Goal: Task Accomplishment & Management: Use online tool/utility

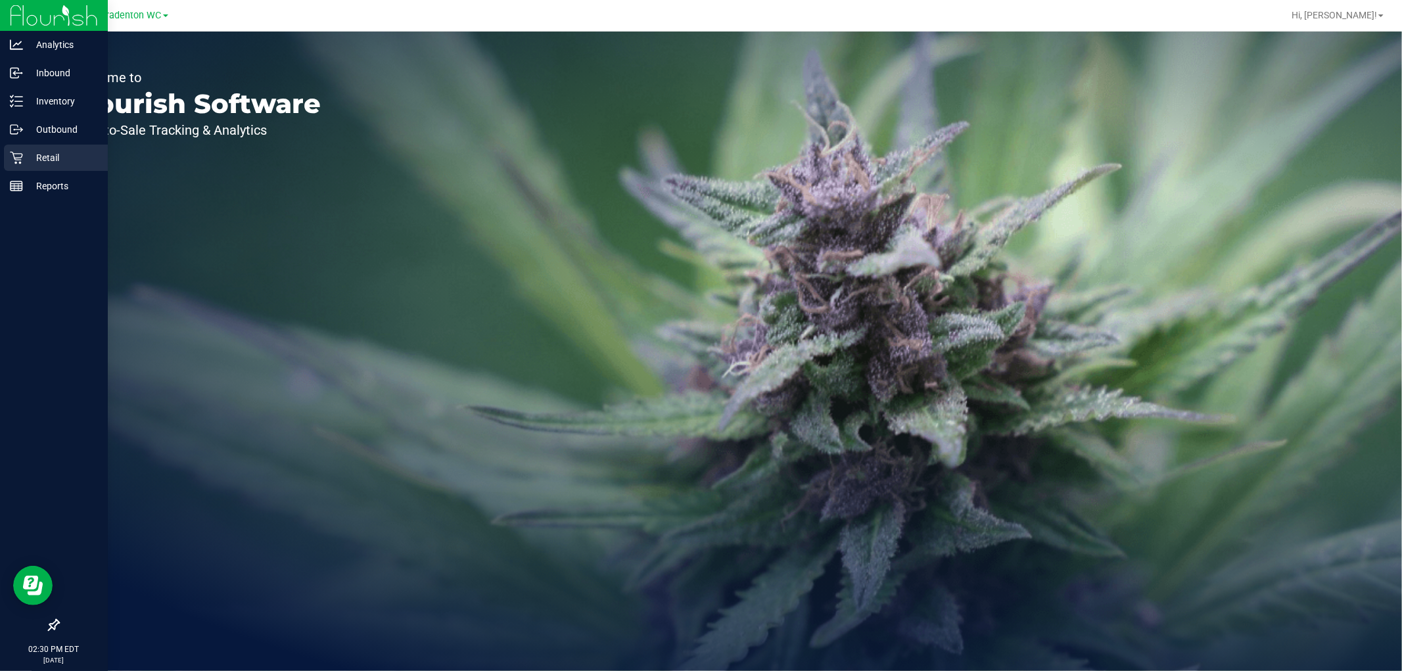
click at [24, 158] on p "Retail" at bounding box center [62, 158] width 79 height 16
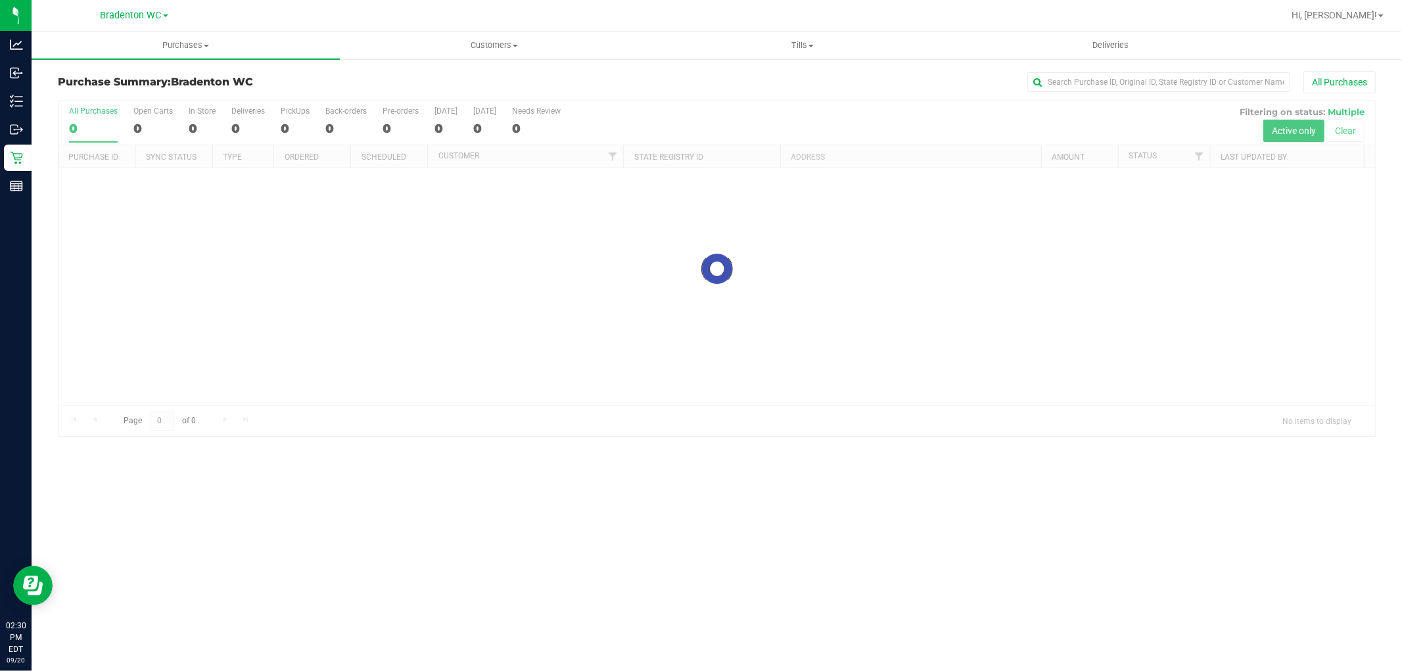
click at [124, 24] on div "Bradenton WC" at bounding box center [134, 15] width 192 height 20
click at [134, 16] on span "Bradenton WC" at bounding box center [131, 16] width 61 height 12
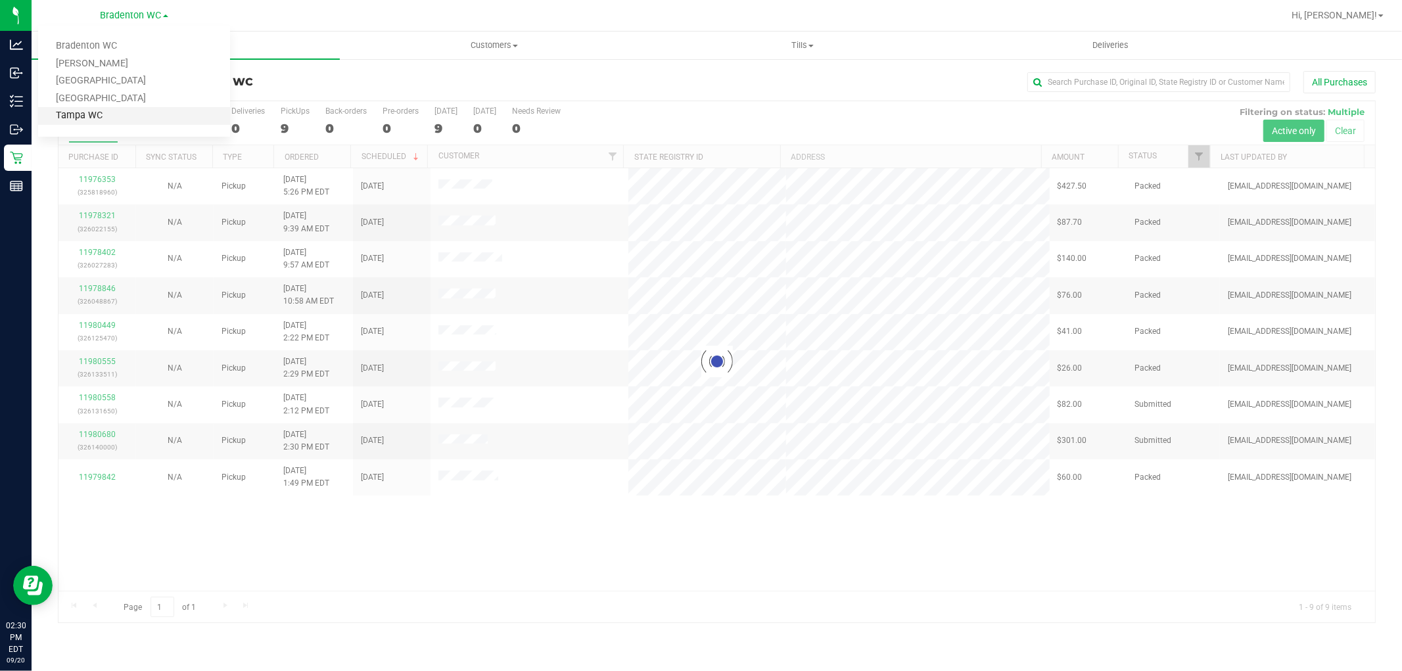
click at [99, 109] on link "Tampa WC" at bounding box center [134, 116] width 192 height 18
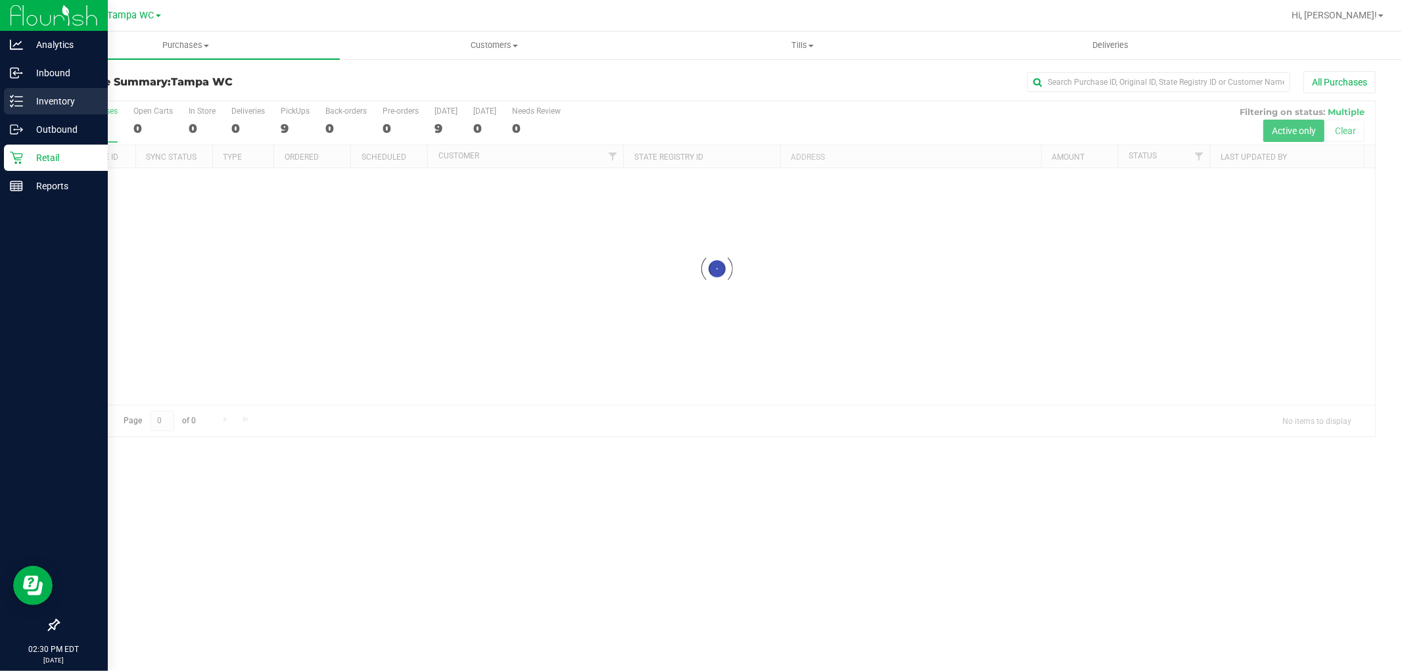
click at [60, 101] on p "Inventory" at bounding box center [62, 101] width 79 height 16
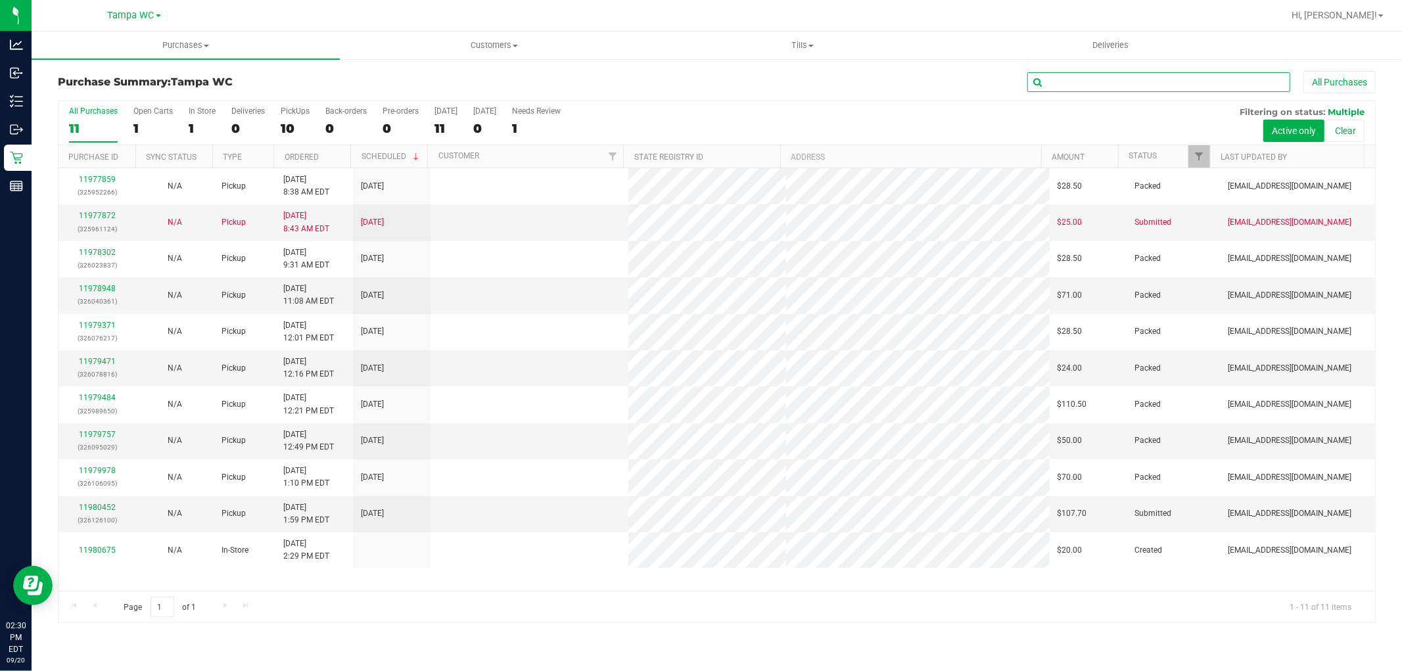
click at [1072, 80] on input "text" at bounding box center [1158, 82] width 263 height 20
type input "white hot"
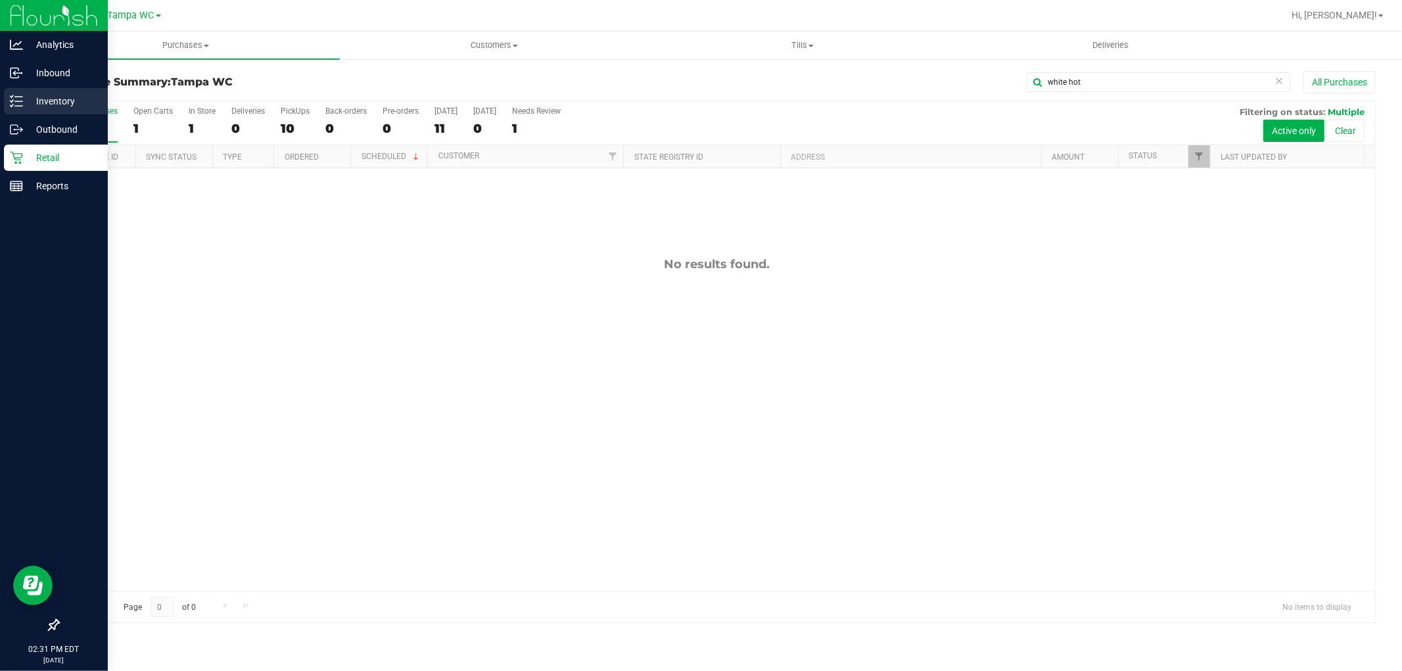
click at [36, 99] on p "Inventory" at bounding box center [62, 101] width 79 height 16
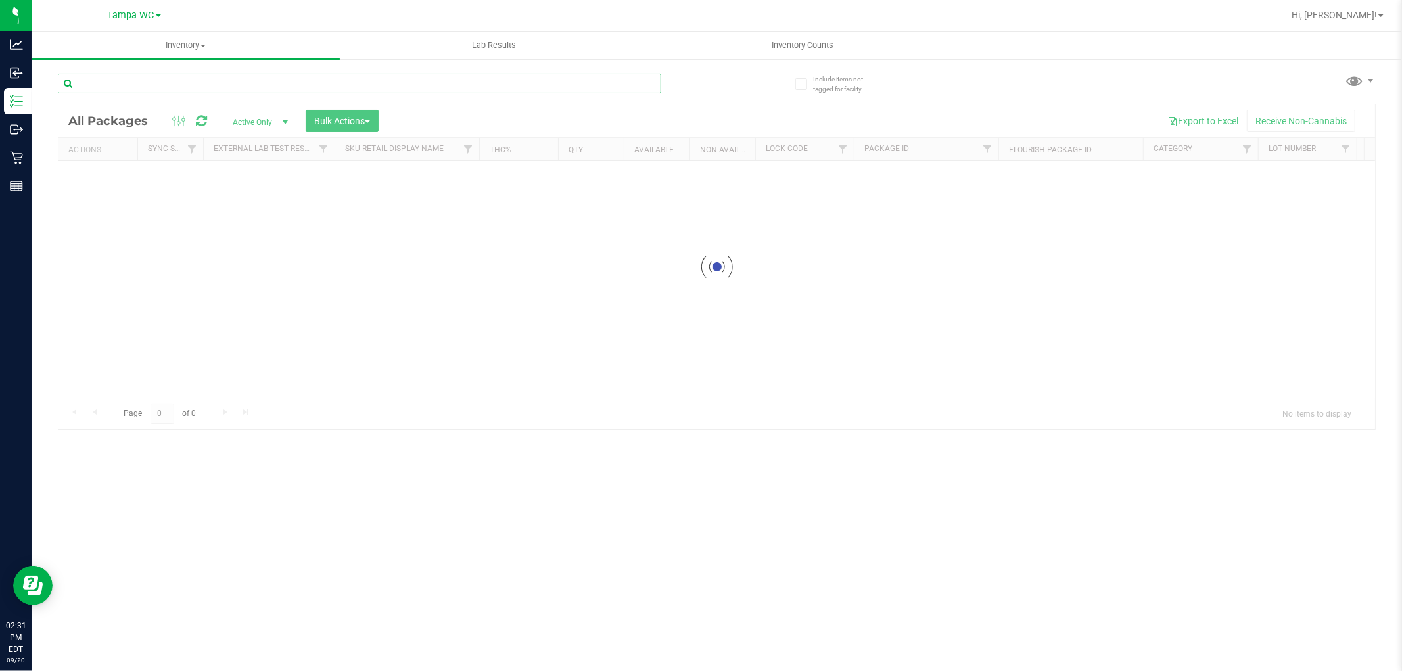
click at [403, 91] on div "Inventory All packages All inventory Waste log Create inventory Lab Results Inv…" at bounding box center [717, 351] width 1370 height 639
type input "white hotW-JUN25PBS01-0617"
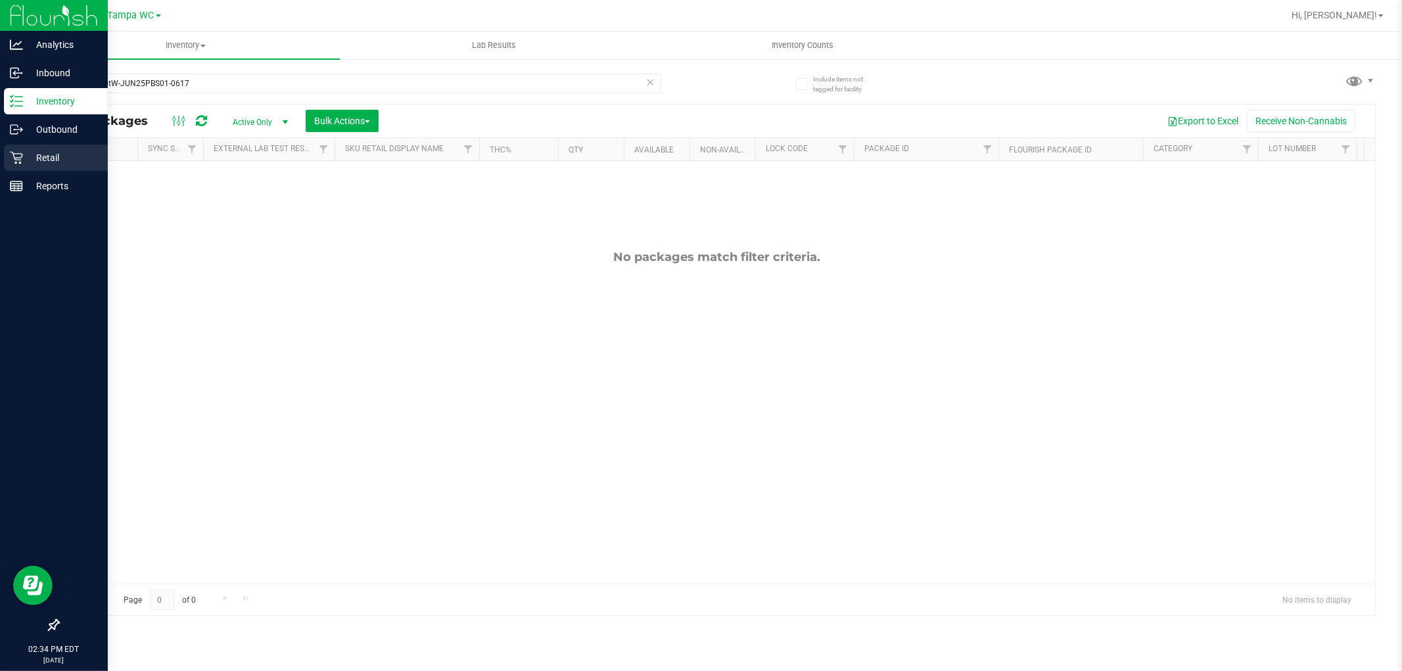
click at [33, 156] on p "Retail" at bounding box center [62, 158] width 79 height 16
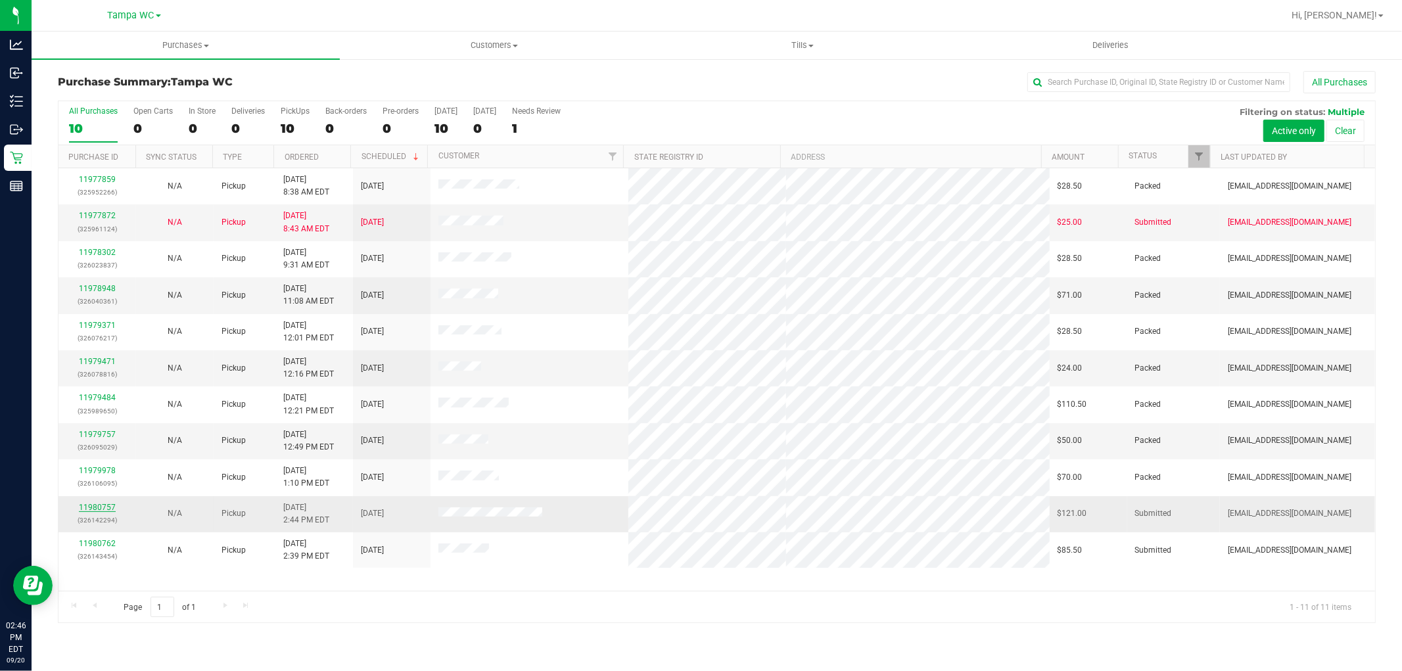
click at [109, 507] on link "11980757" at bounding box center [97, 507] width 37 height 9
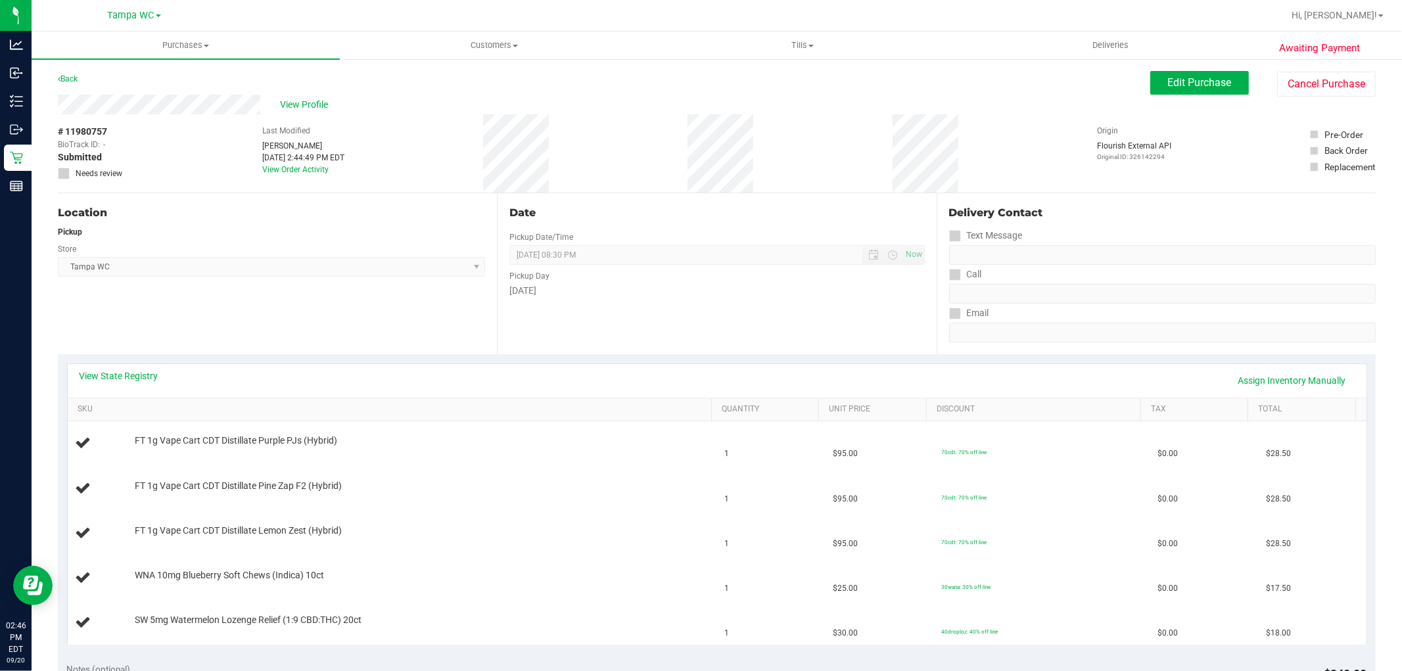
click at [722, 337] on div "Date Pickup Date/Time [DATE] Now [DATE] 08:30 PM Now Pickup Day [DATE]" at bounding box center [716, 273] width 439 height 161
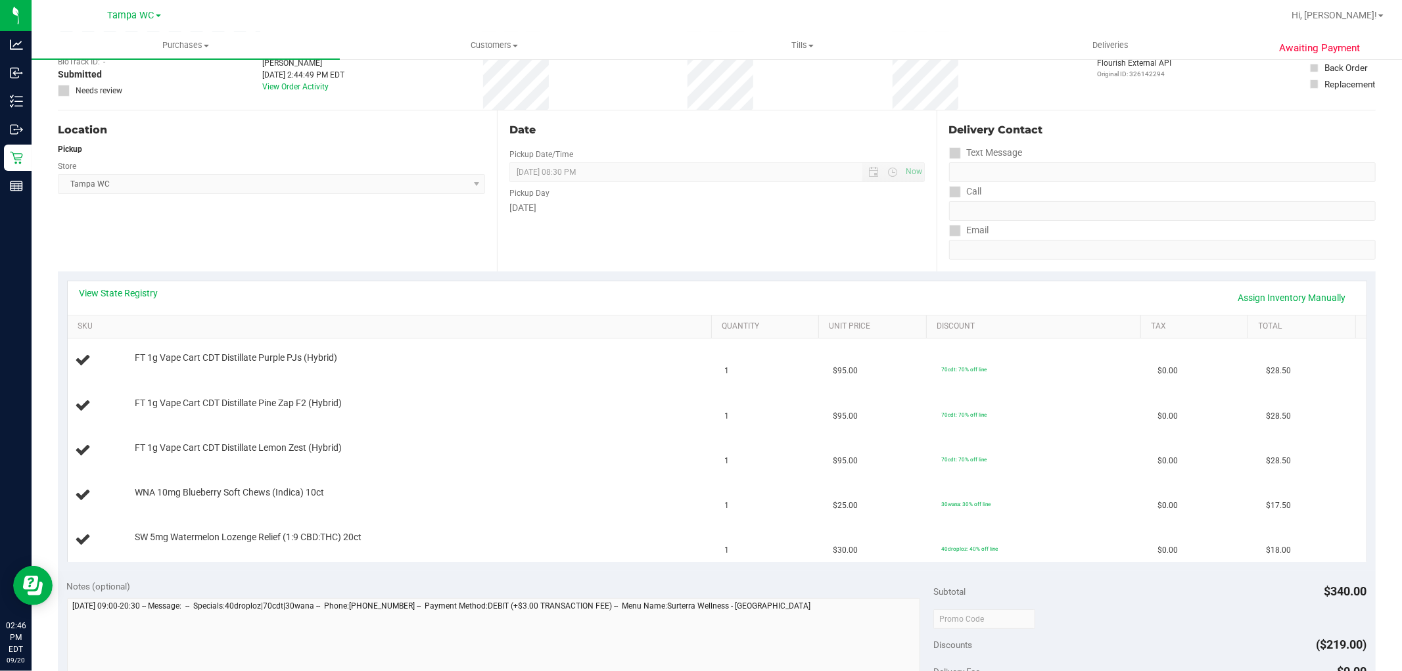
scroll to position [146, 0]
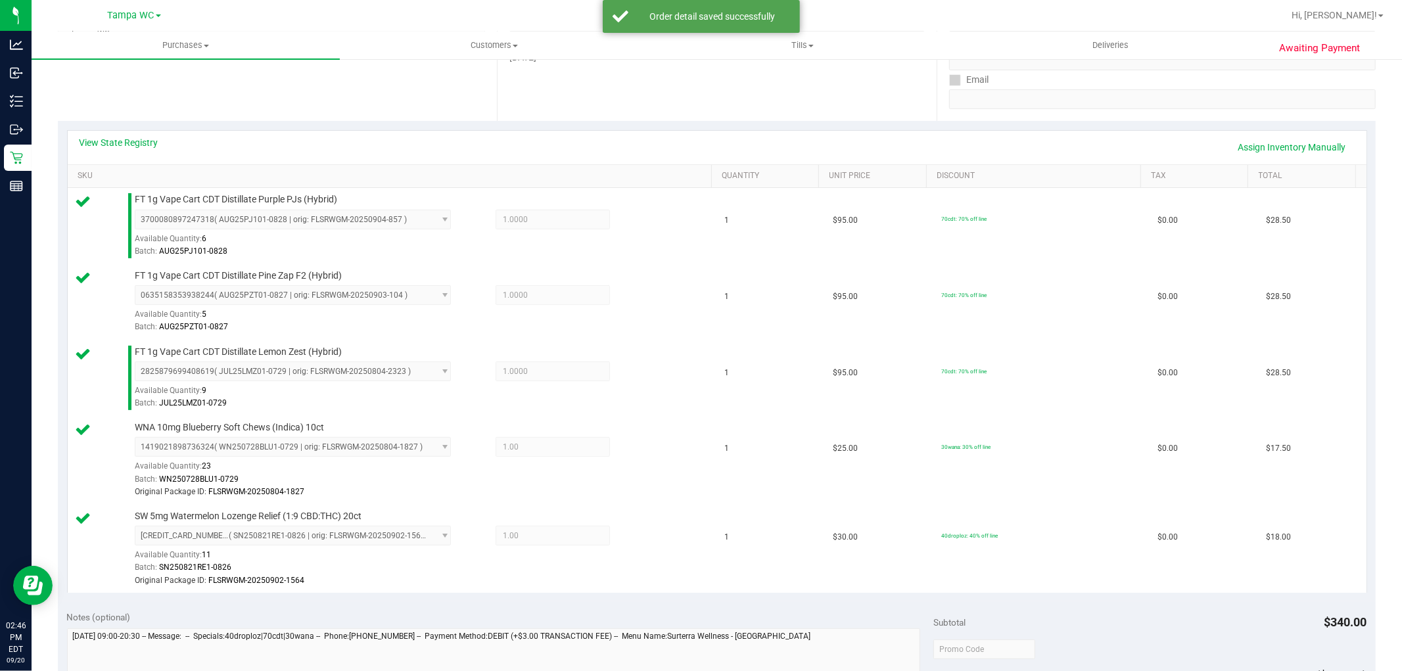
scroll to position [511, 0]
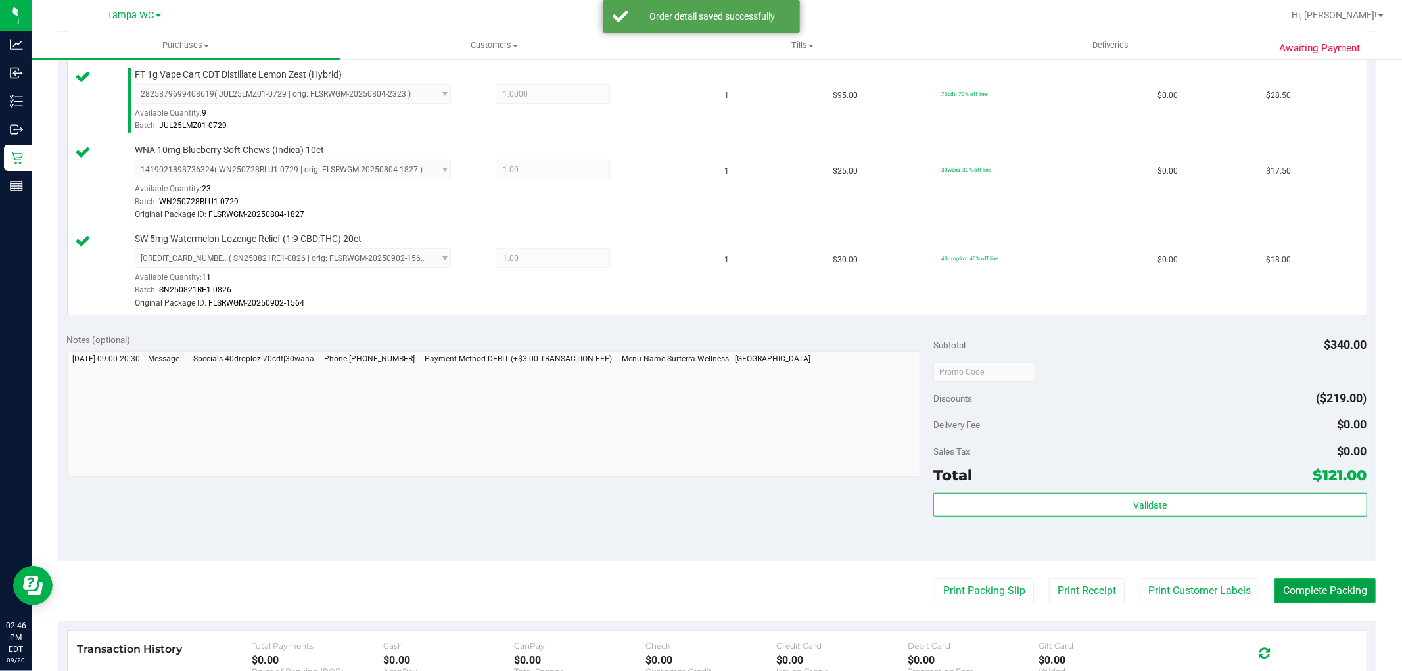
click at [1346, 601] on button "Complete Packing" at bounding box center [1324, 590] width 101 height 25
